Goal: Information Seeking & Learning: Understand process/instructions

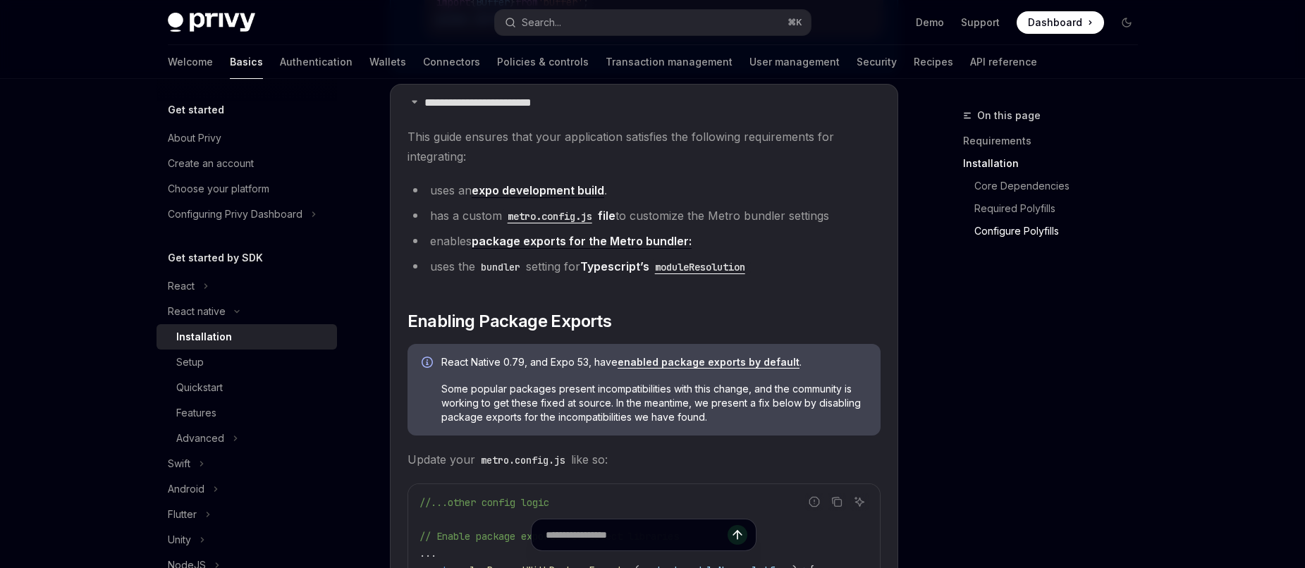
type textarea "*"
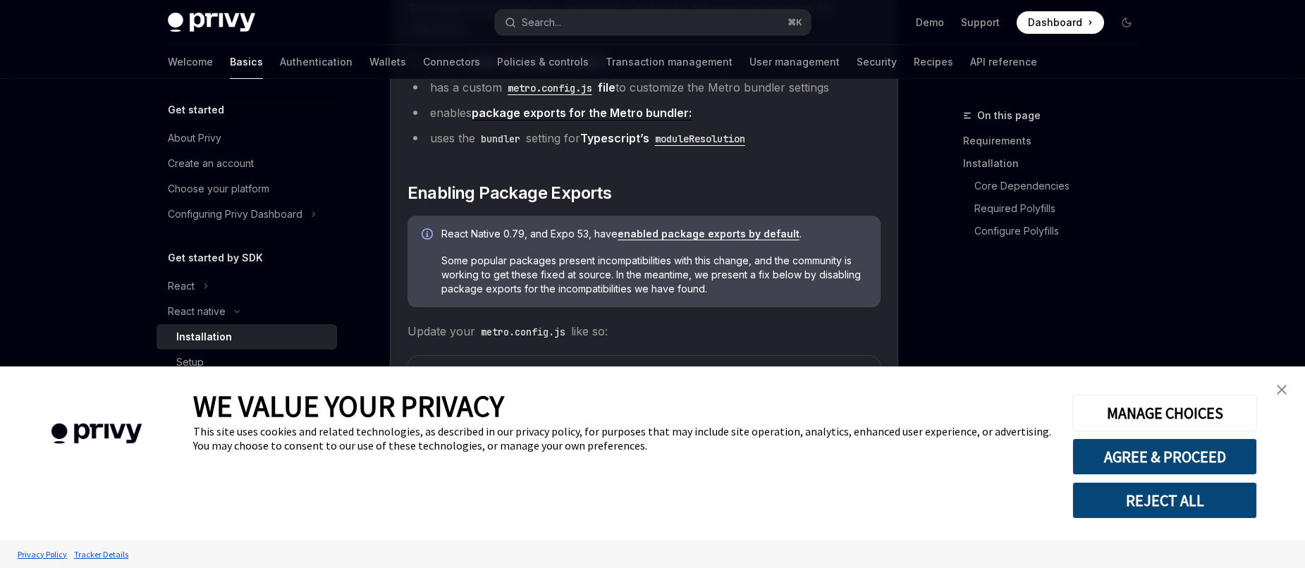
scroll to position [1613, 0]
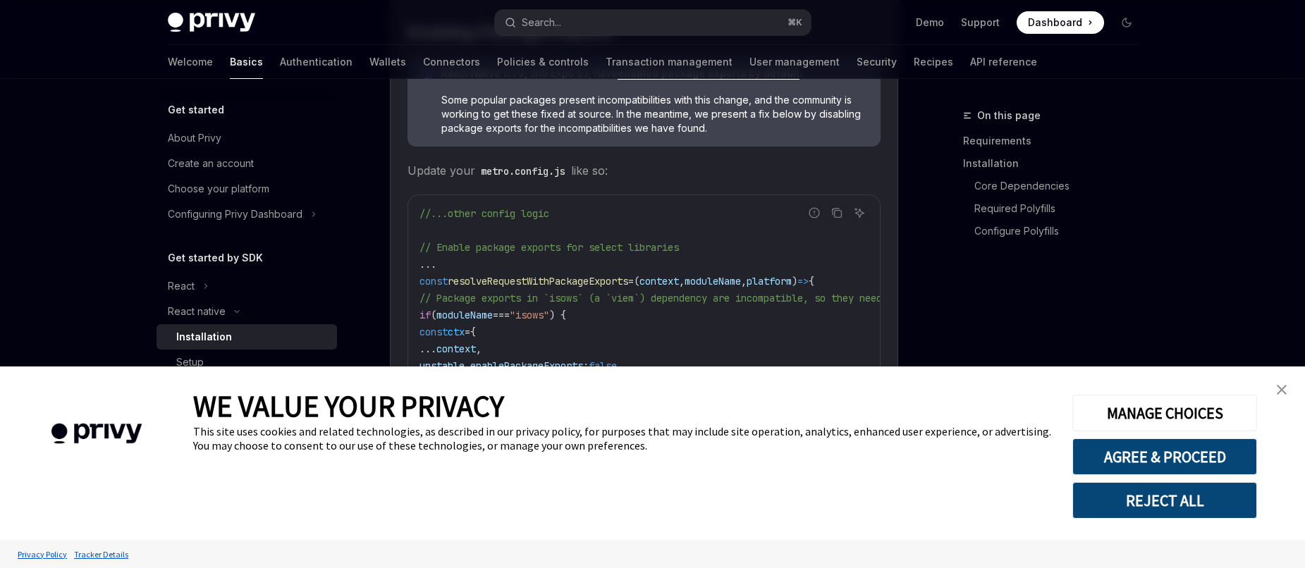
click at [1282, 389] on img "close banner" at bounding box center [1281, 390] width 10 height 10
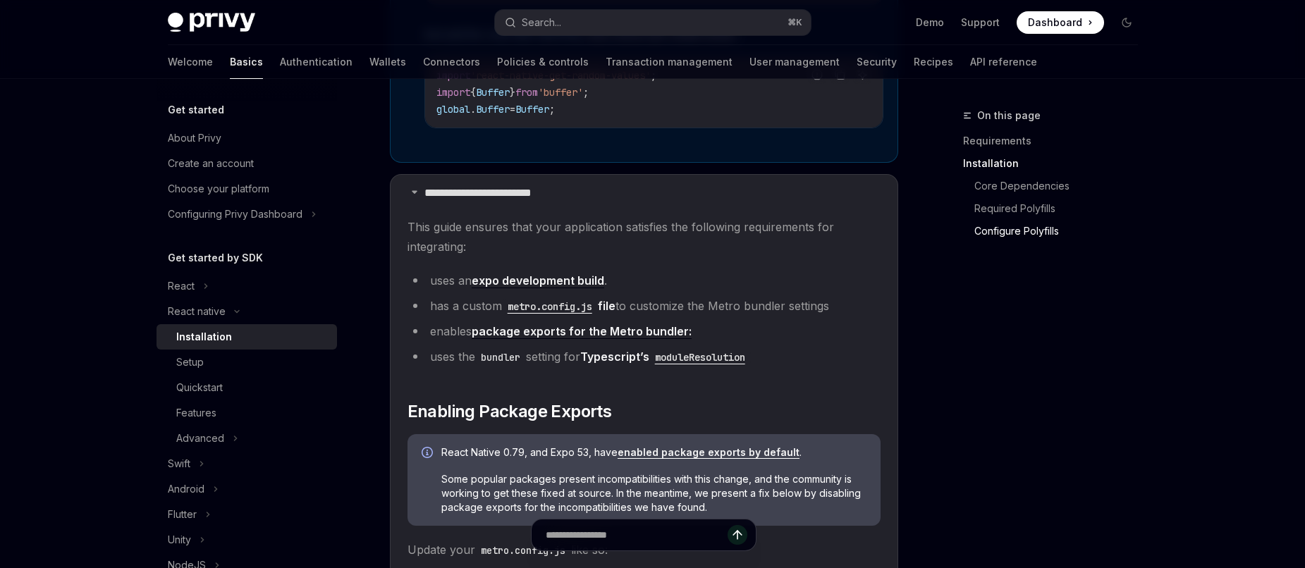
scroll to position [1257, 0]
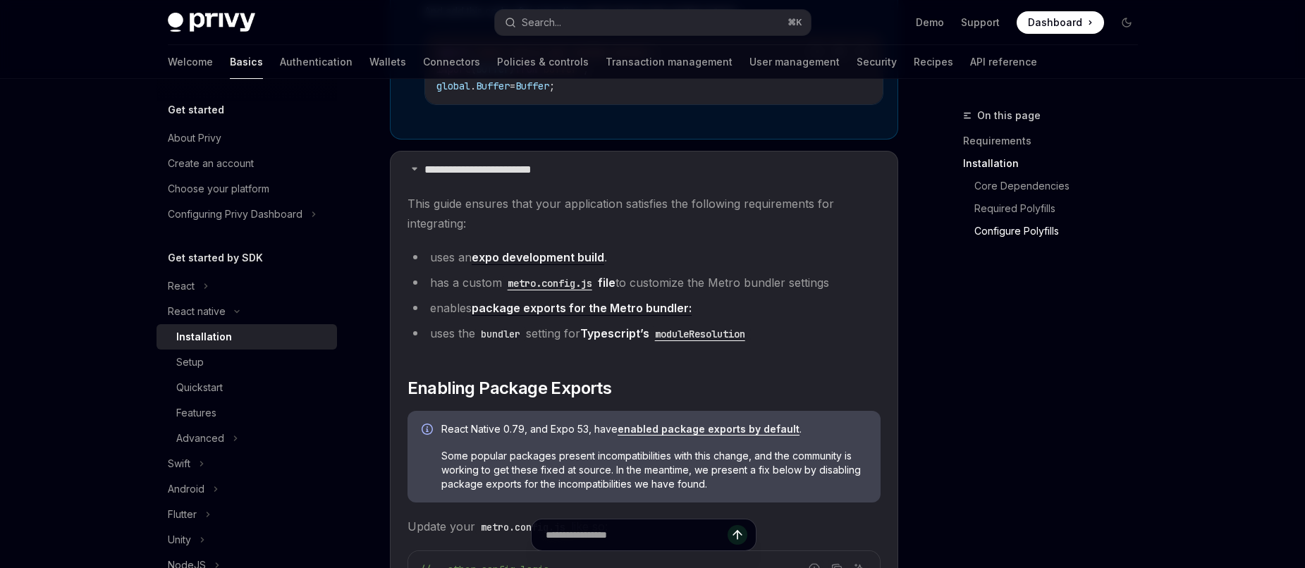
click at [627, 311] on link "package exports for the Metro bundler:" at bounding box center [582, 308] width 220 height 15
drag, startPoint x: 464, startPoint y: 343, endPoint x: 594, endPoint y: 333, distance: 130.8
click at [592, 333] on li "uses the bundler setting for Typescript’s moduleResolution" at bounding box center [643, 333] width 473 height 20
click at [599, 335] on link "Typescript’s moduleResolution" at bounding box center [665, 333] width 171 height 14
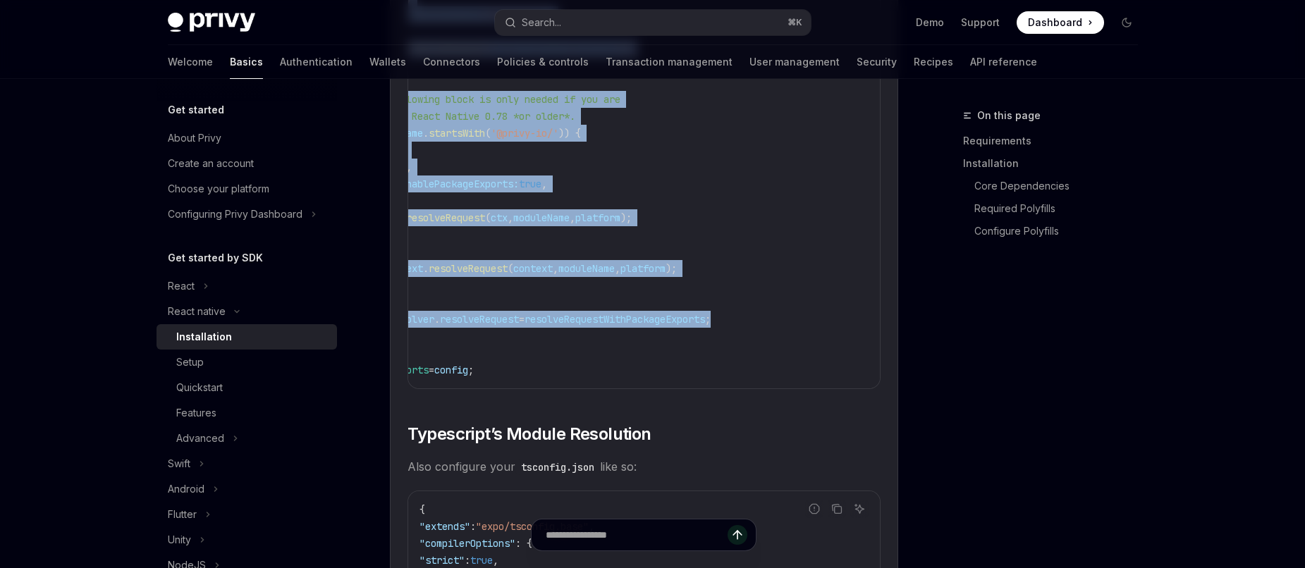
scroll to position [0, 102]
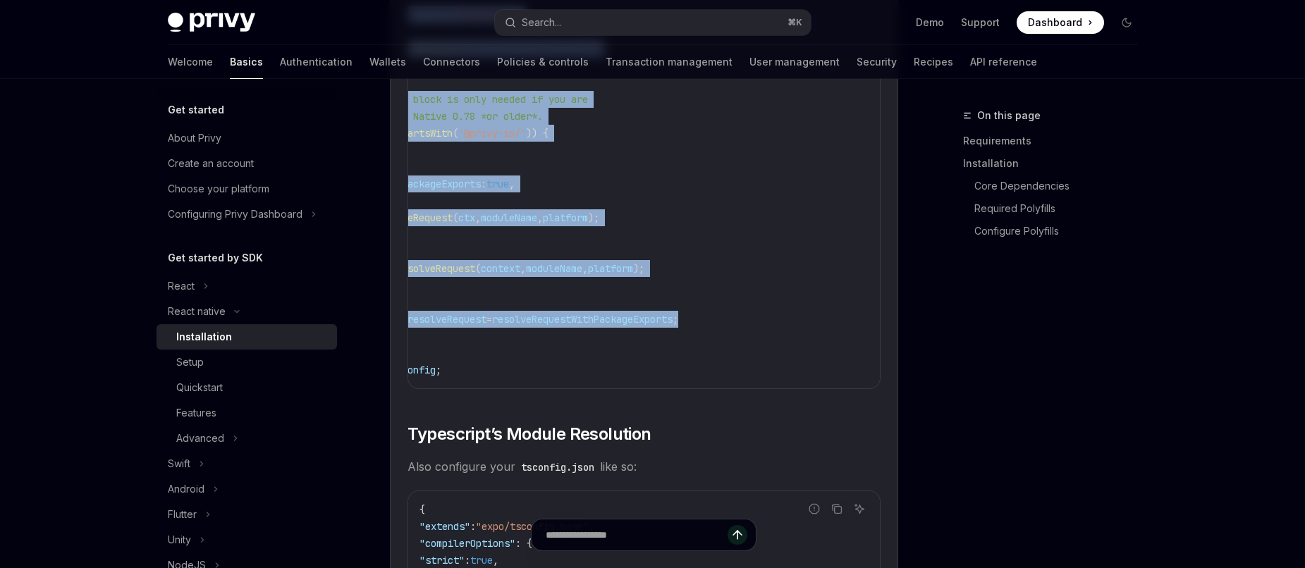
drag, startPoint x: 414, startPoint y: 223, endPoint x: 800, endPoint y: 323, distance: 399.0
copy code "const resolveRequestWithPackageExports = ( context , moduleName , platform ) =>…"
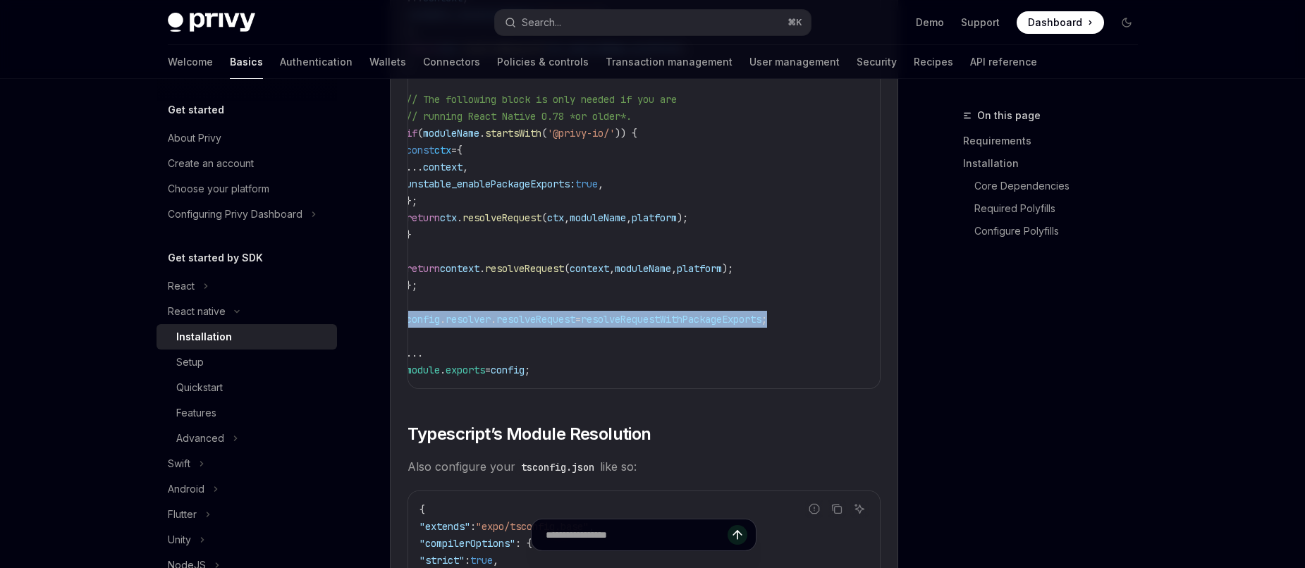
scroll to position [0, 0]
drag, startPoint x: 699, startPoint y: 330, endPoint x: 371, endPoint y: 321, distance: 328.6
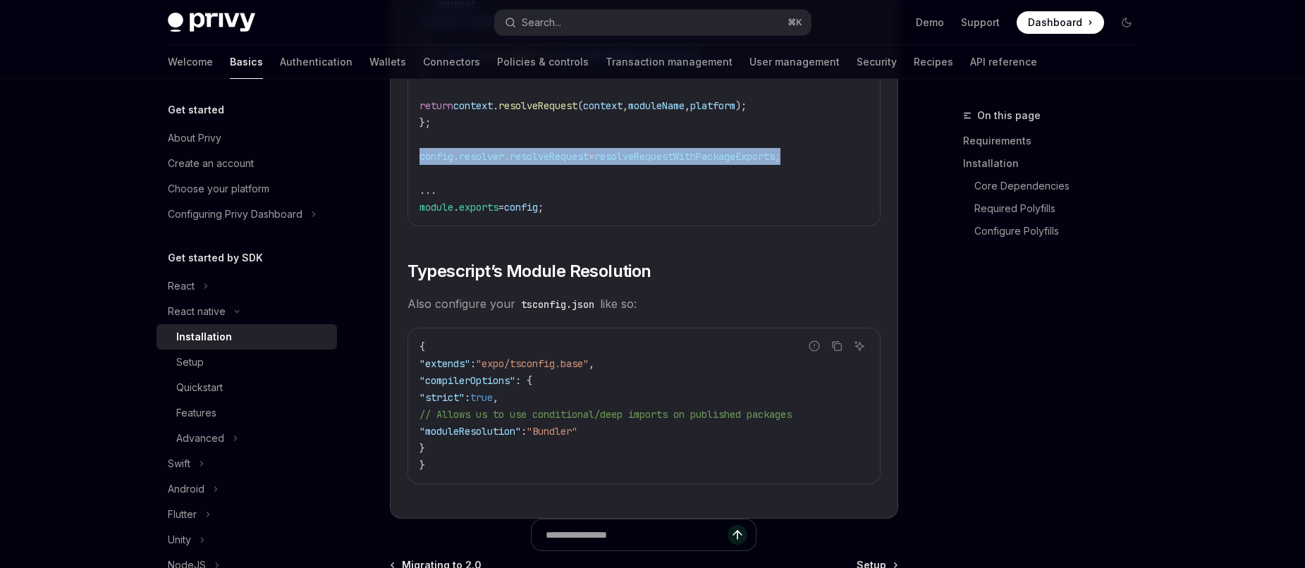
scroll to position [2444, 0]
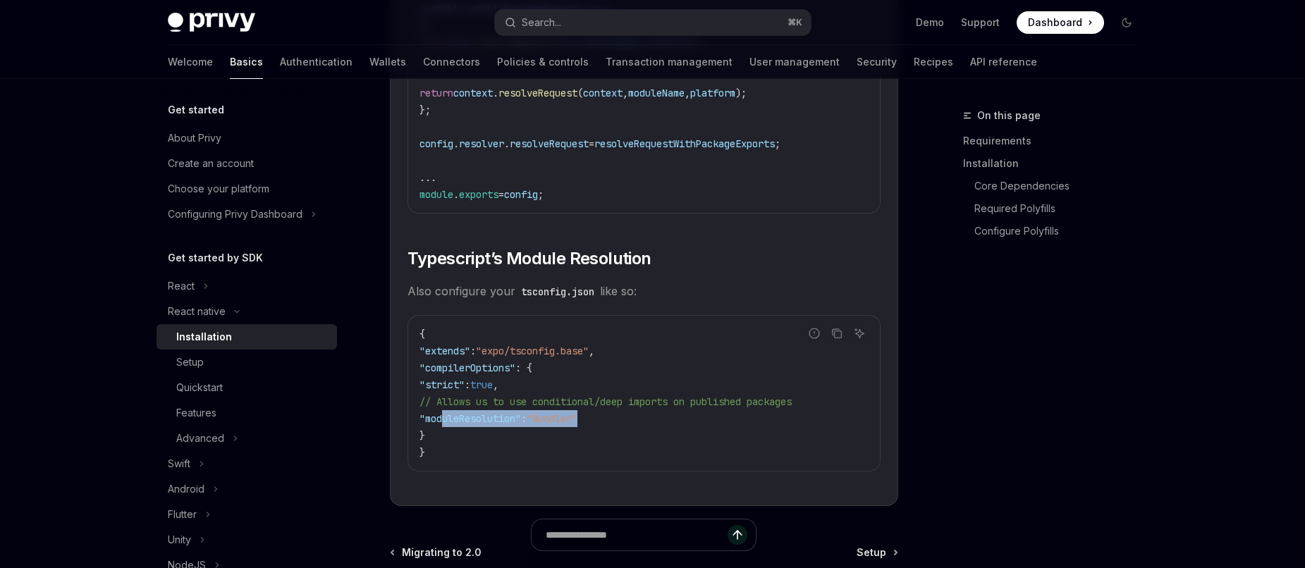
drag, startPoint x: 441, startPoint y: 428, endPoint x: 629, endPoint y: 428, distance: 187.5
click at [629, 428] on code "{ "extends" : "expo/tsconfig.base" , "compilerOptions" : { "strict" : true , //…" at bounding box center [643, 393] width 449 height 135
copy span ""moduleResolution" : "Bundler""
click at [428, 374] on span ""compilerOptions"" at bounding box center [467, 368] width 96 height 13
drag, startPoint x: 428, startPoint y: 378, endPoint x: 459, endPoint y: 444, distance: 72.5
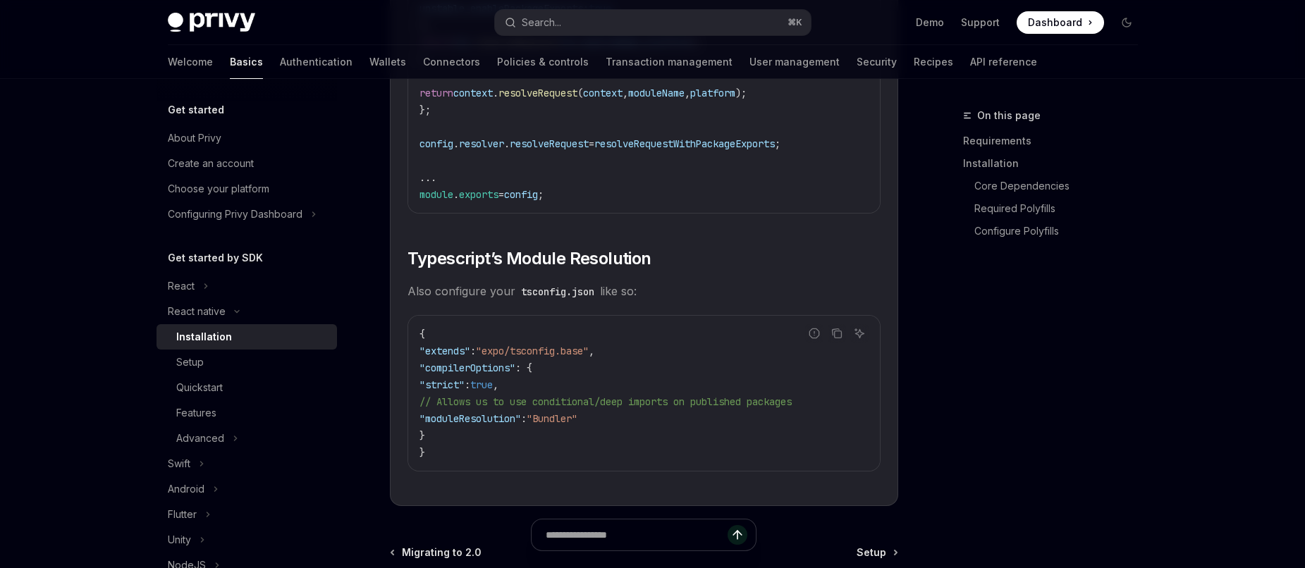
click at [460, 446] on code "{ "extends" : "expo/tsconfig.base" , "compilerOptions" : { "strict" : true , //…" at bounding box center [643, 393] width 449 height 135
drag, startPoint x: 448, startPoint y: 450, endPoint x: 427, endPoint y: 374, distance: 78.8
click at [427, 374] on code "{ "extends" : "expo/tsconfig.base" , "compilerOptions" : { "strict" : true , //…" at bounding box center [643, 393] width 449 height 135
copy code ""compilerOptions" : { "strict" : true , // Allows us to use conditional/deep im…"
